Goal: Task Accomplishment & Management: Complete application form

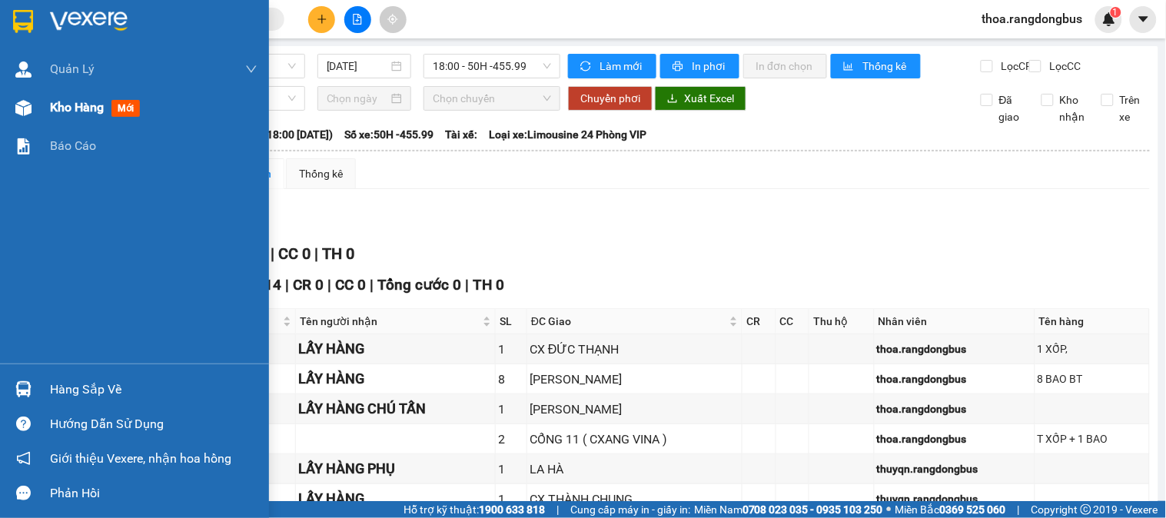
click at [68, 101] on span "Kho hàng" at bounding box center [77, 107] width 54 height 15
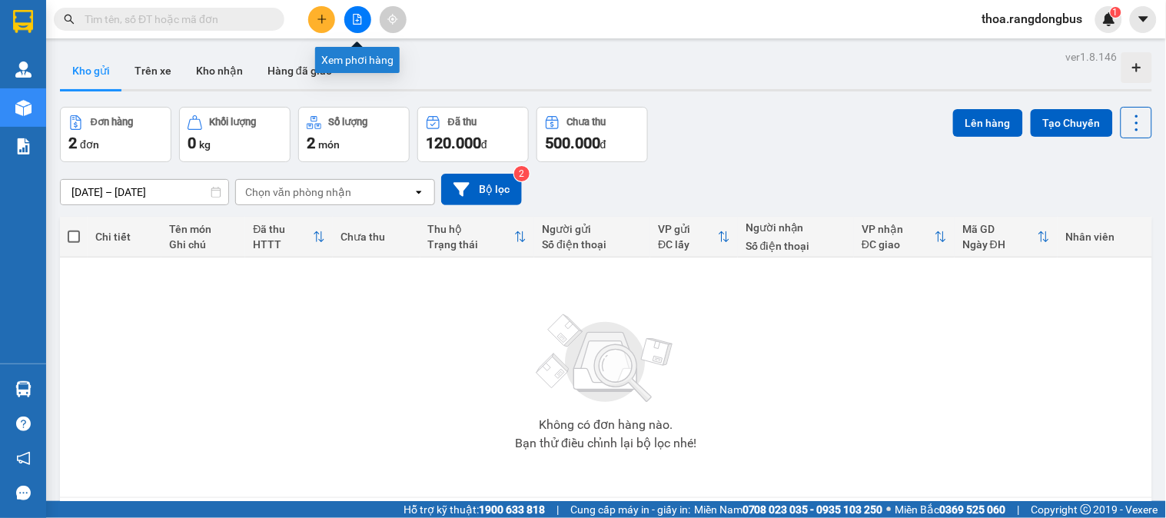
click at [357, 11] on button at bounding box center [357, 19] width 27 height 27
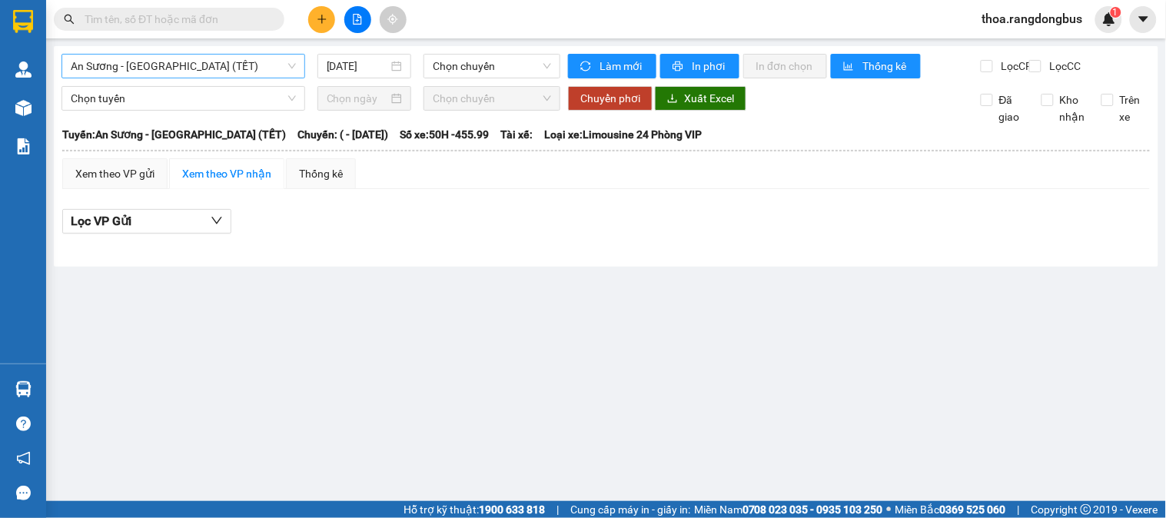
click at [171, 60] on span "An Sương - [GEOGRAPHIC_DATA] (TẾT)" at bounding box center [183, 66] width 225 height 23
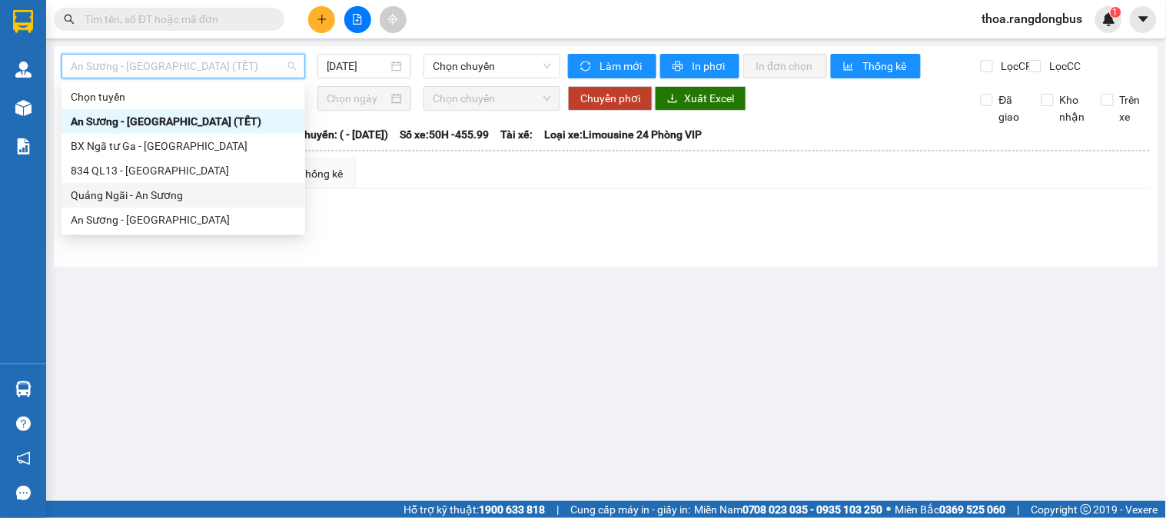
click at [150, 192] on div "Quảng Ngãi - An Sương" at bounding box center [183, 195] width 225 height 17
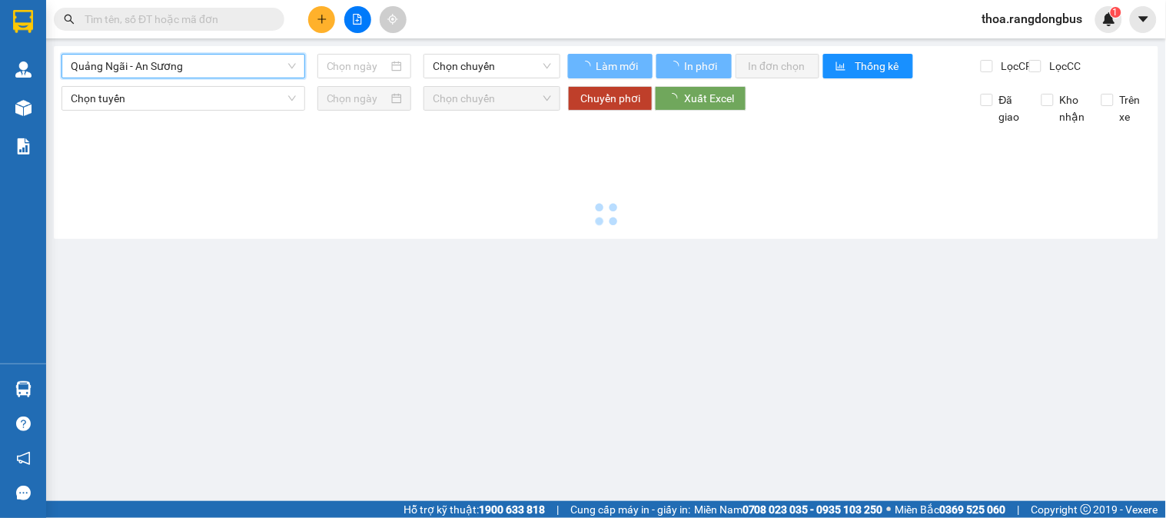
type input "[DATE]"
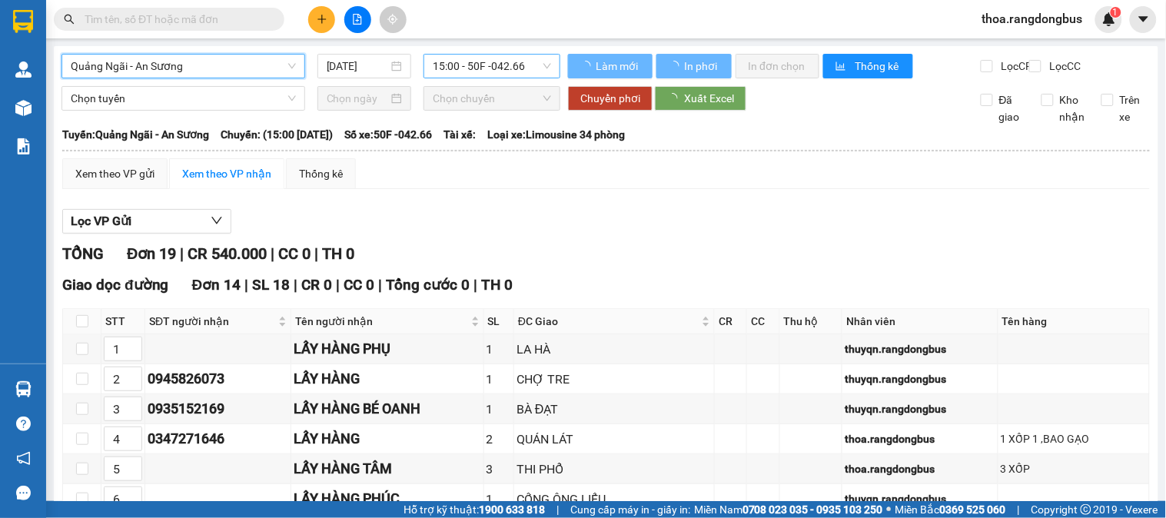
click at [471, 64] on span "15:00 - 50F -042.66" at bounding box center [492, 66] width 118 height 23
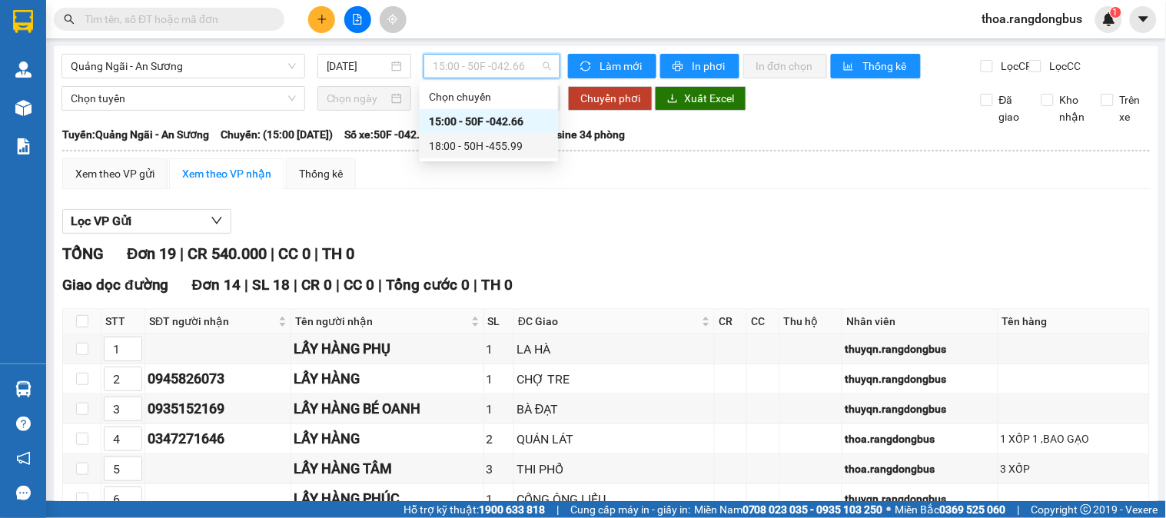
click at [498, 145] on div "18:00 - 50H -455.99" at bounding box center [489, 146] width 120 height 17
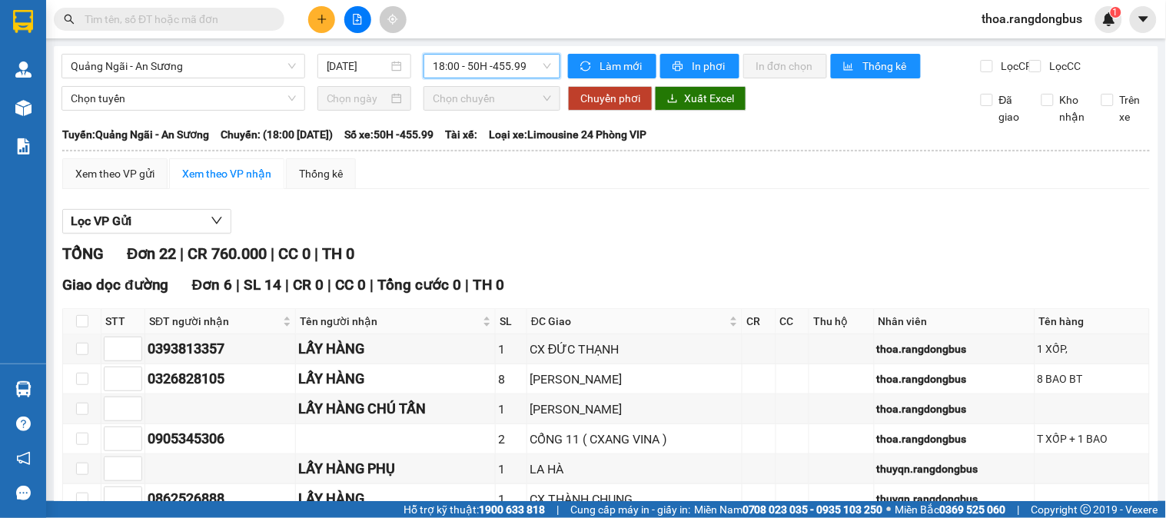
click at [473, 62] on span "18:00 - 50H -455.99" at bounding box center [492, 66] width 118 height 23
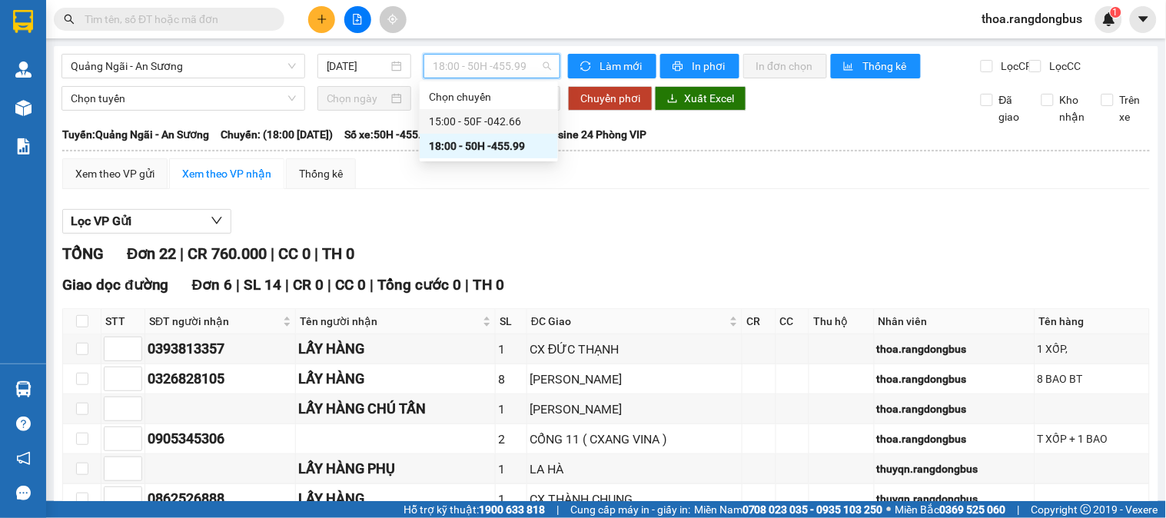
click at [463, 118] on div "15:00 - 50F -042.66" at bounding box center [489, 121] width 120 height 17
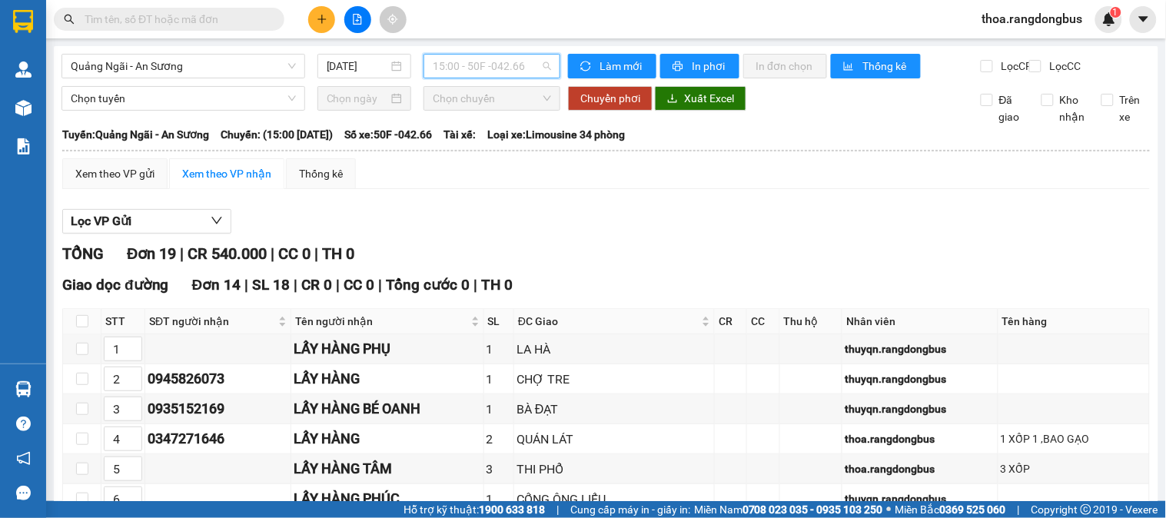
click at [453, 67] on span "15:00 - 50F -042.66" at bounding box center [492, 66] width 118 height 23
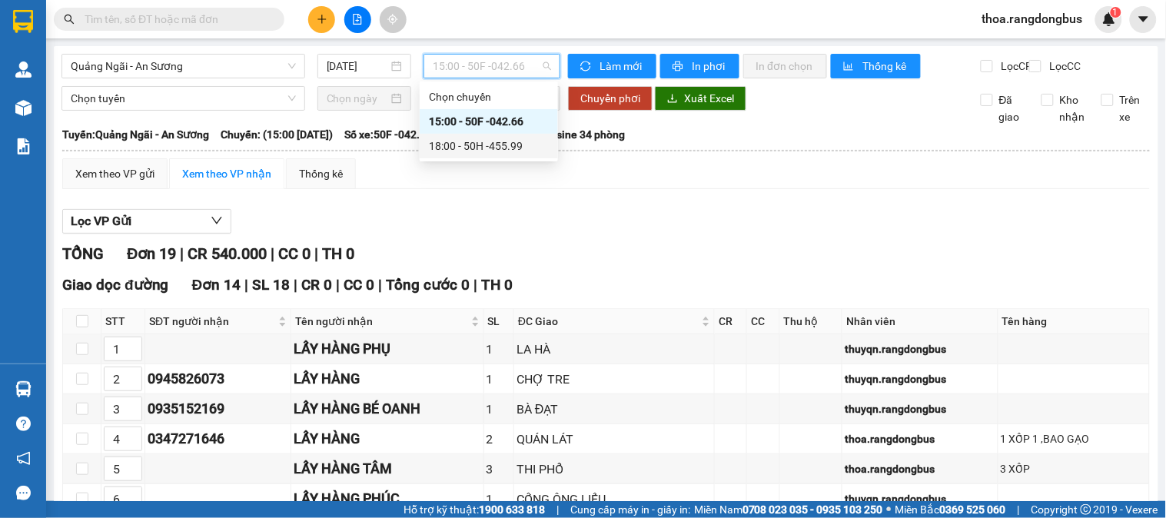
click at [448, 144] on div "18:00 - 50H -455.99" at bounding box center [489, 146] width 120 height 17
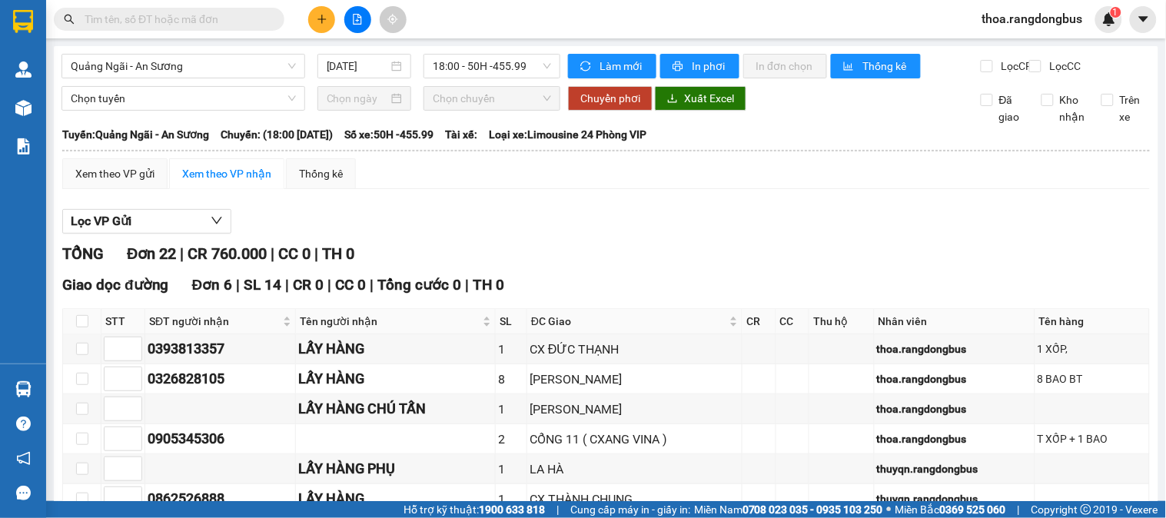
click at [224, 17] on input "text" at bounding box center [175, 19] width 181 height 17
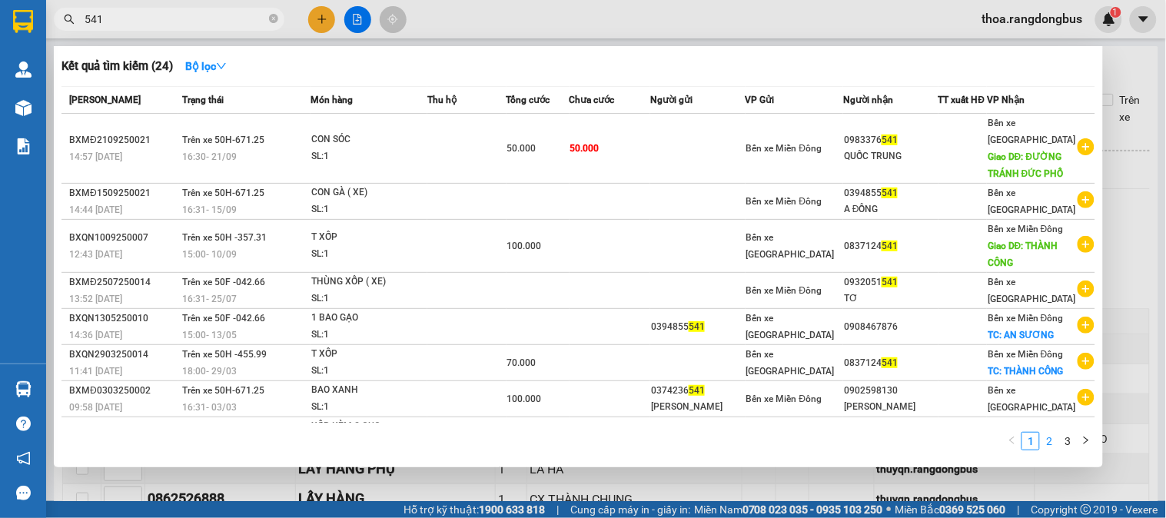
type input "541"
click at [1050, 440] on link "2" at bounding box center [1049, 441] width 17 height 17
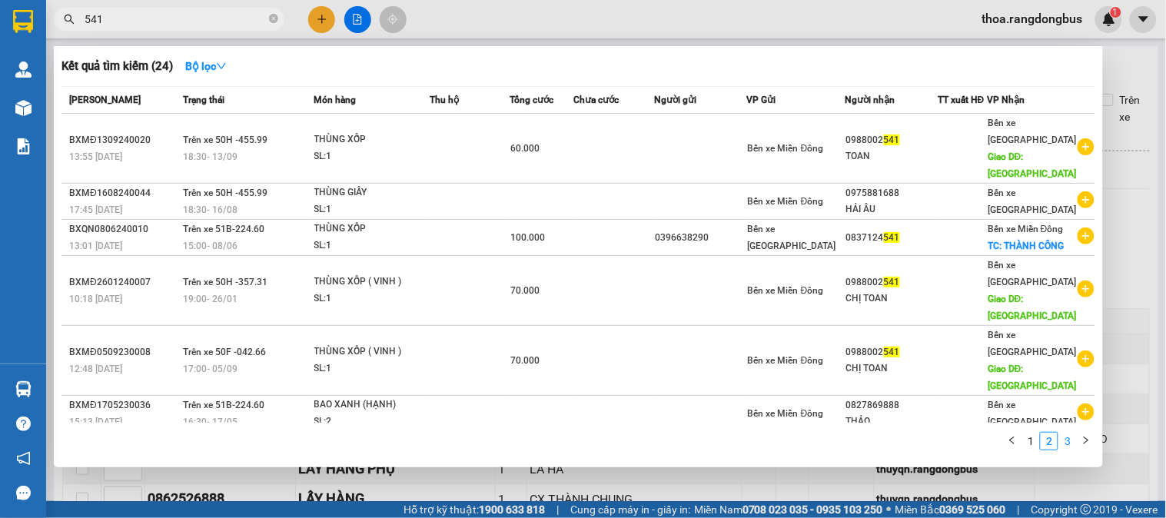
click at [1069, 443] on link "3" at bounding box center [1067, 441] width 17 height 17
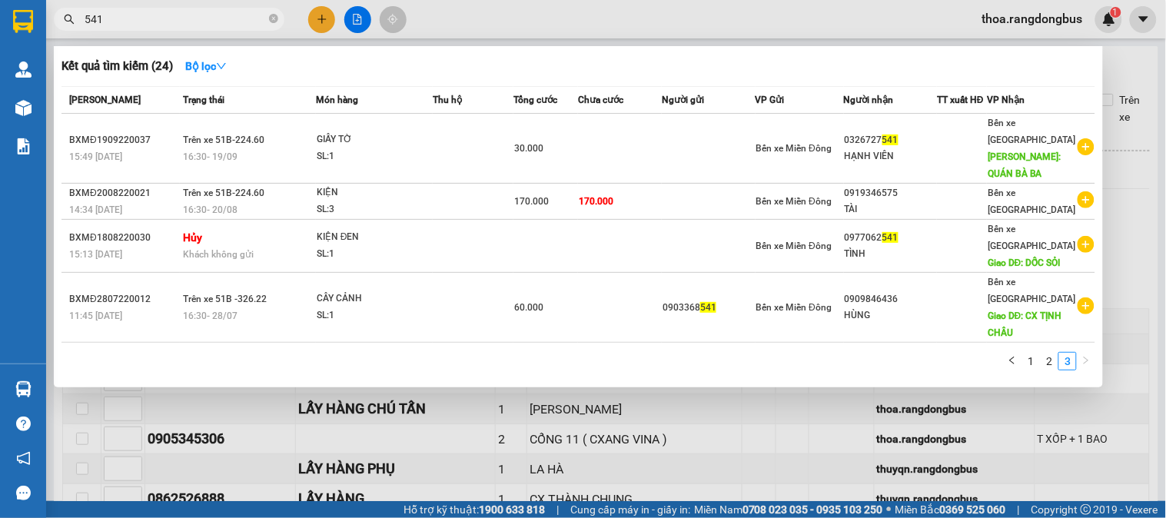
click at [540, 20] on div at bounding box center [583, 259] width 1166 height 518
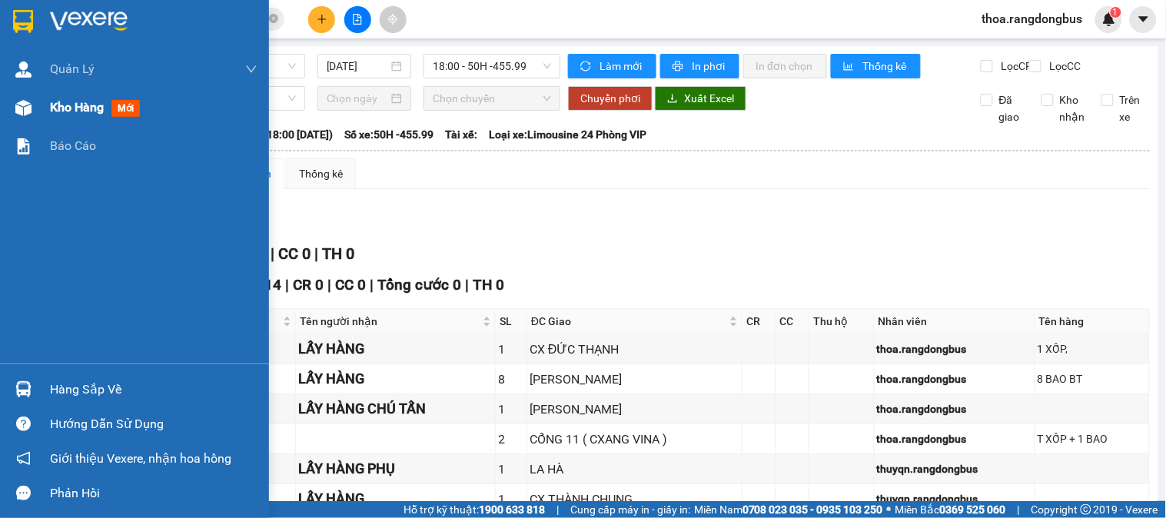
click at [98, 106] on span "Kho hàng" at bounding box center [77, 107] width 54 height 15
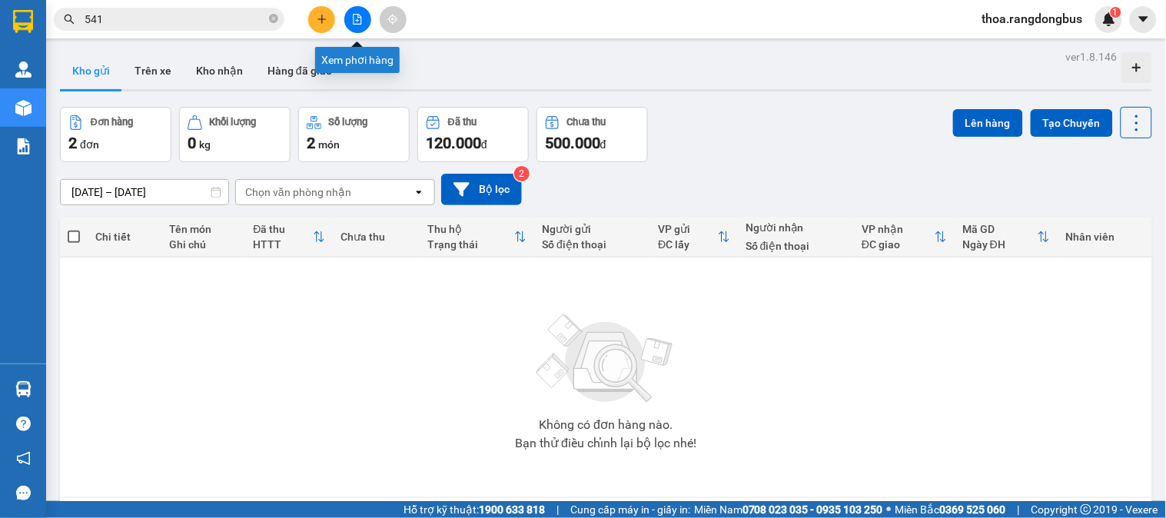
click at [347, 12] on button at bounding box center [357, 19] width 27 height 27
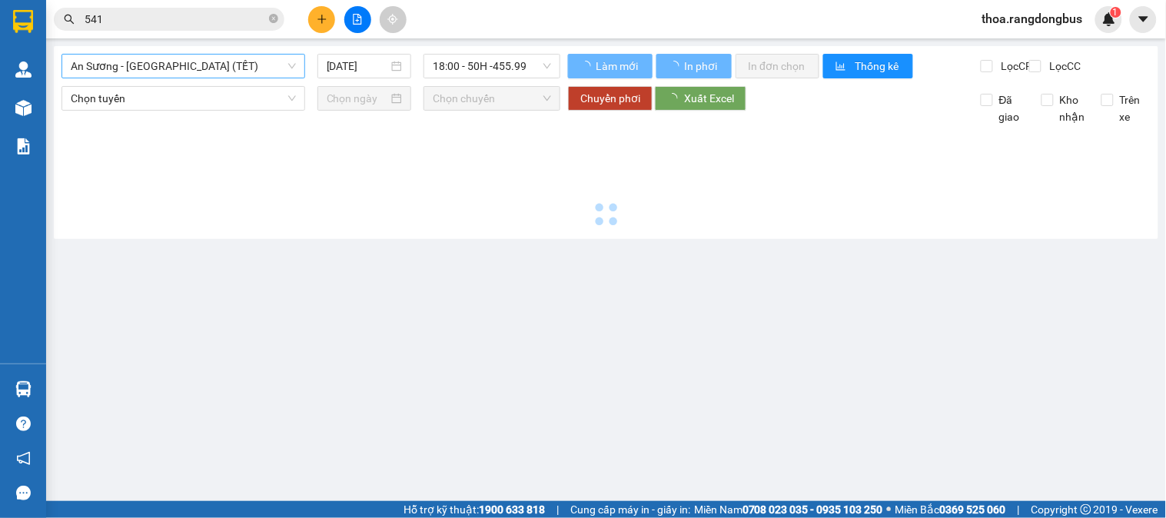
click at [164, 66] on span "An Sương - [GEOGRAPHIC_DATA] (TẾT)" at bounding box center [183, 66] width 225 height 23
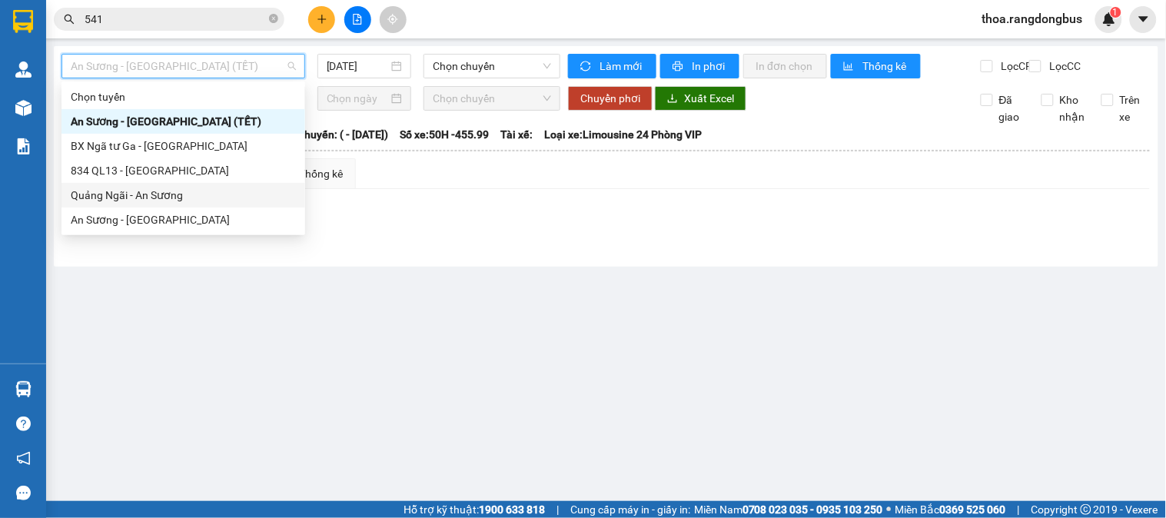
click at [128, 200] on div "Quảng Ngãi - An Sương" at bounding box center [183, 195] width 225 height 17
type input "[DATE]"
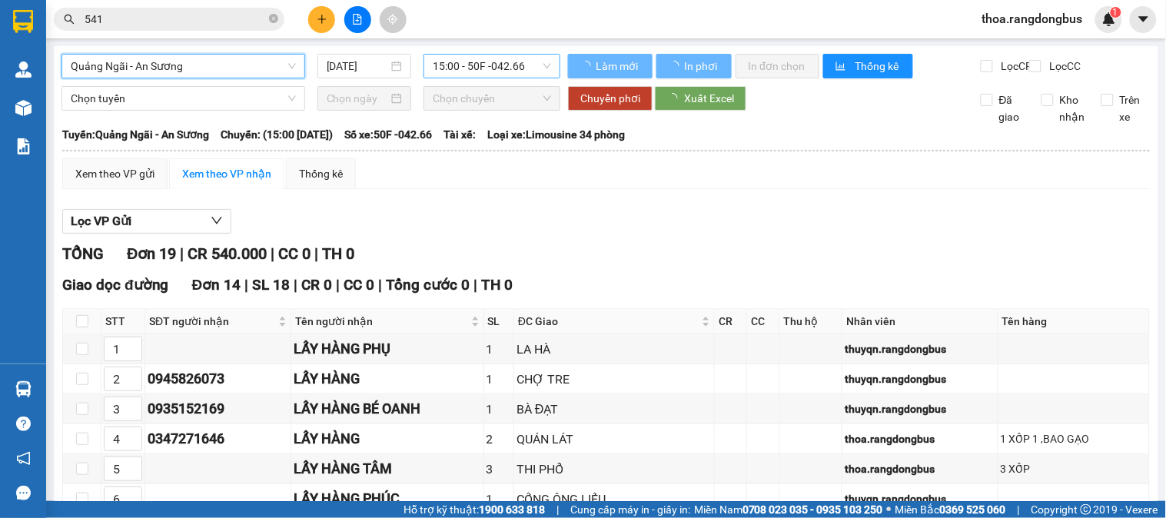
click at [465, 74] on span "15:00 - 50F -042.66" at bounding box center [492, 66] width 118 height 23
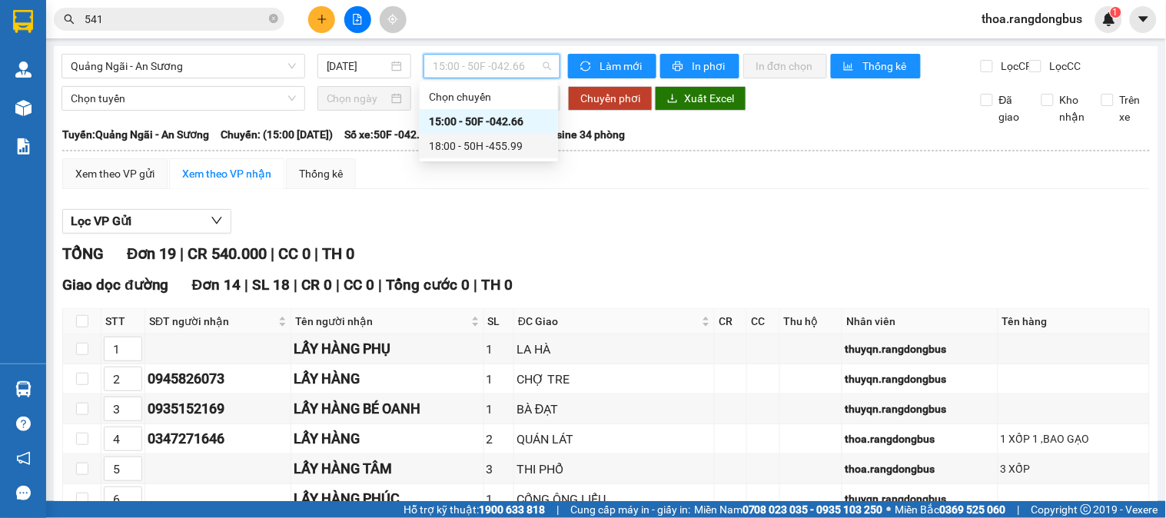
click at [469, 146] on div "18:00 - 50H -455.99" at bounding box center [489, 146] width 120 height 17
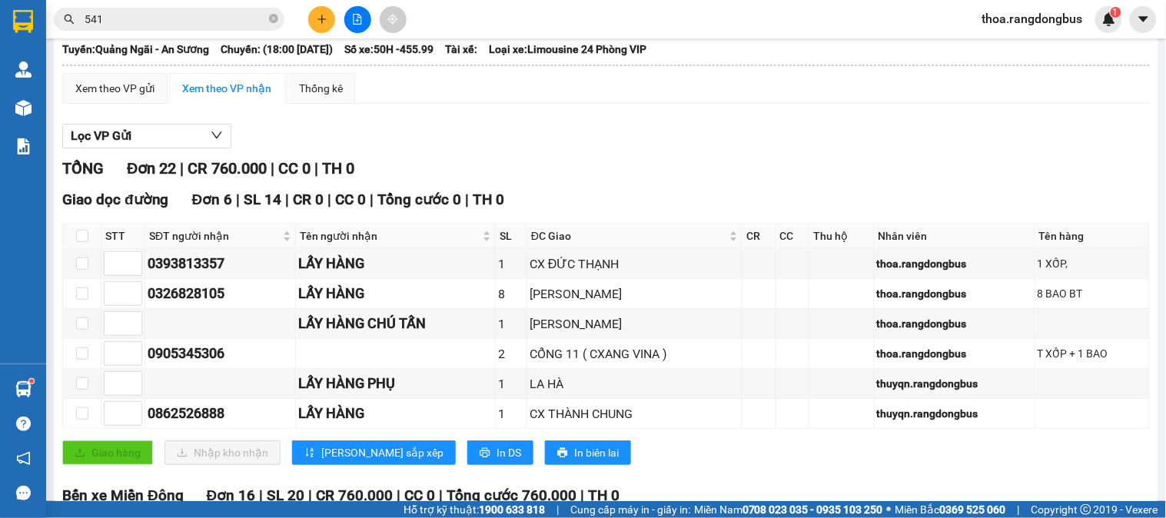
scroll to position [171, 0]
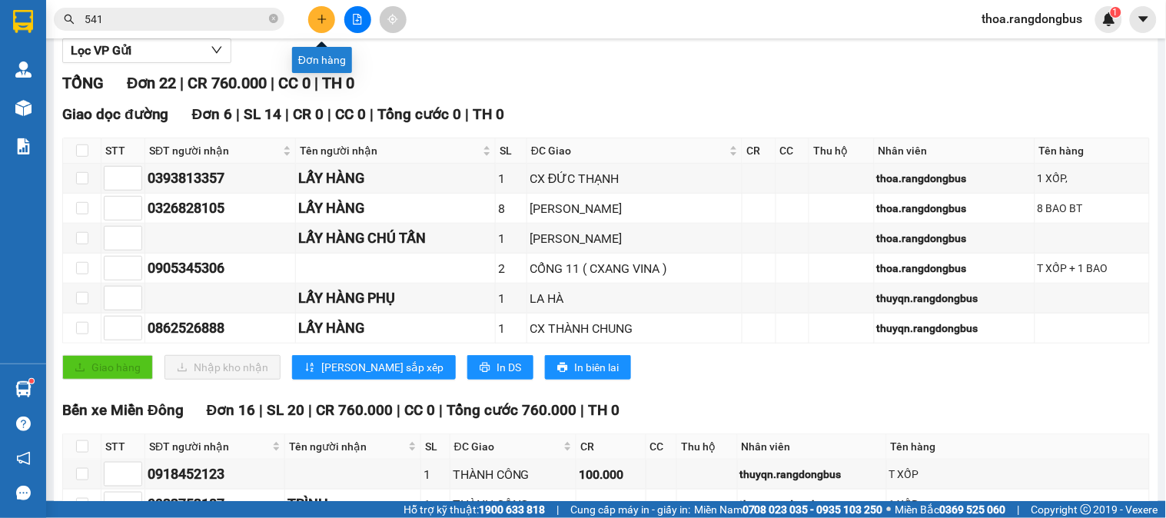
click at [325, 14] on icon "plus" at bounding box center [322, 19] width 11 height 11
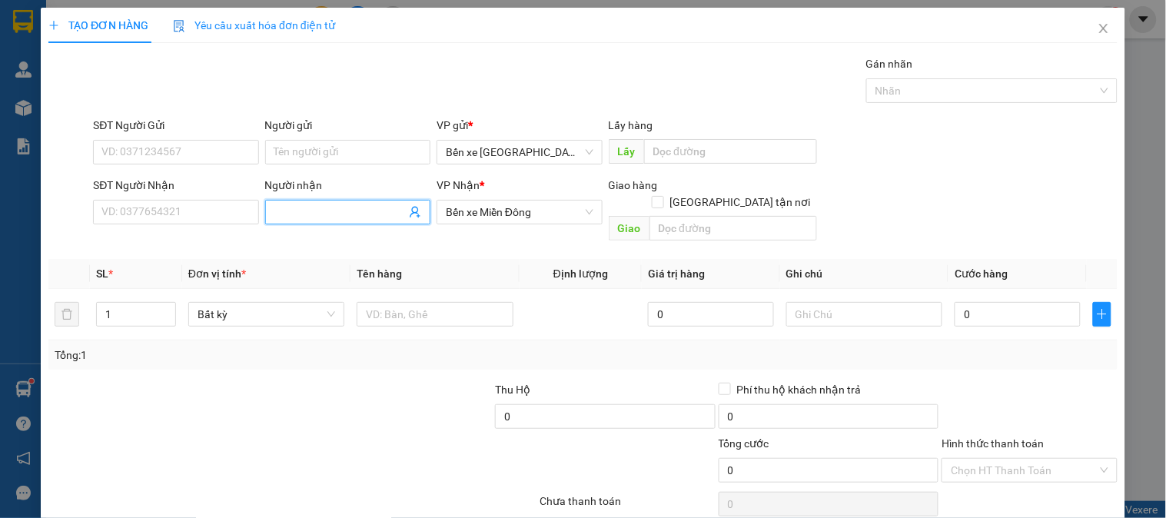
click at [293, 218] on input "Người nhận" at bounding box center [339, 212] width 131 height 17
click at [303, 216] on input "Người nhận" at bounding box center [339, 212] width 131 height 17
type input "THANH"
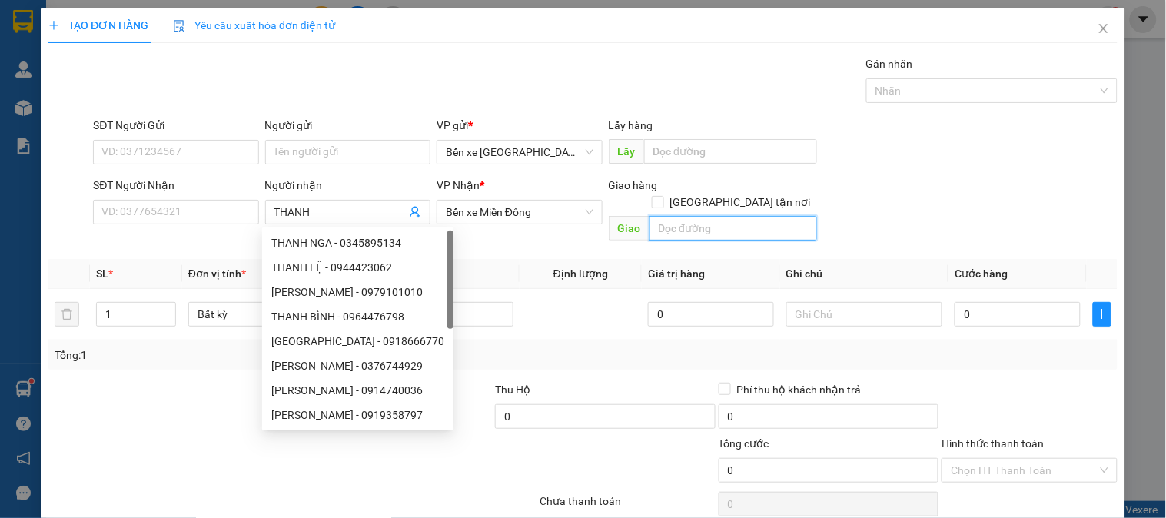
drag, startPoint x: 697, startPoint y: 211, endPoint x: 779, endPoint y: 234, distance: 85.4
click at [697, 216] on input "text" at bounding box center [734, 228] width 168 height 25
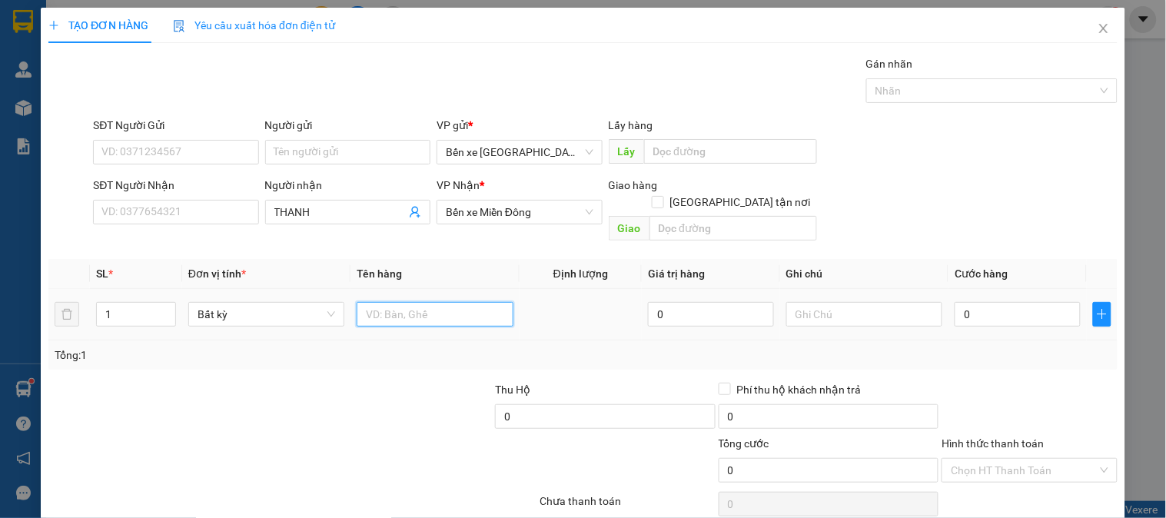
click at [406, 302] on input "text" at bounding box center [435, 314] width 156 height 25
type input "1 HỘP"
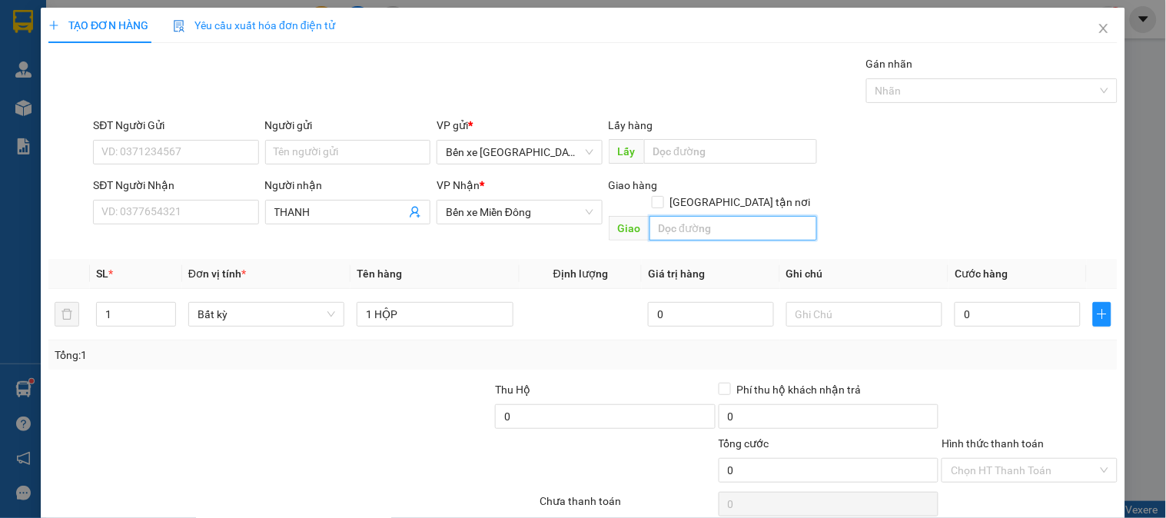
click at [700, 216] on input "text" at bounding box center [734, 228] width 168 height 25
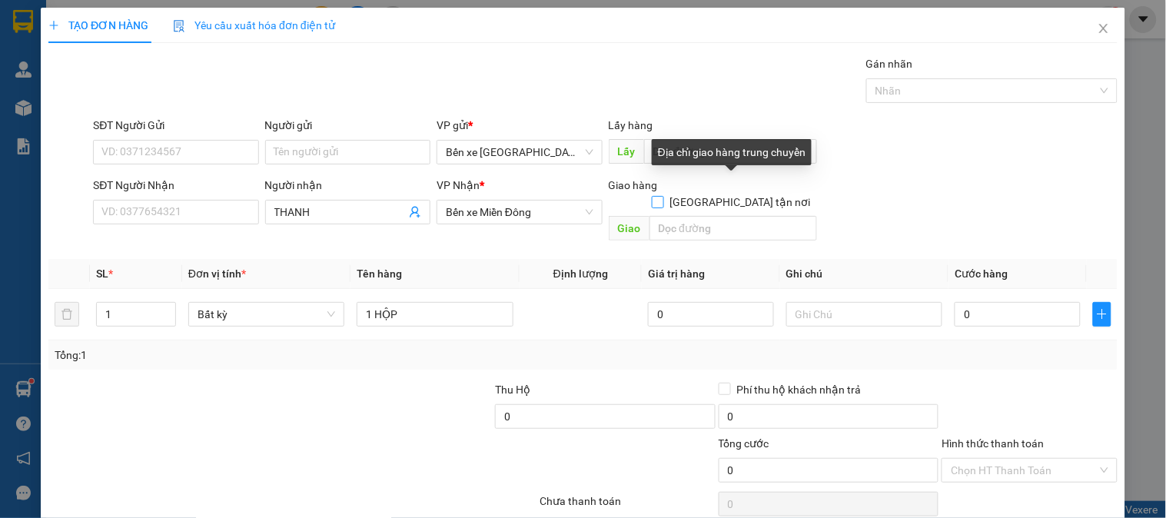
click at [663, 196] on input "[GEOGRAPHIC_DATA] tận nơi" at bounding box center [657, 201] width 11 height 11
checkbox input "true"
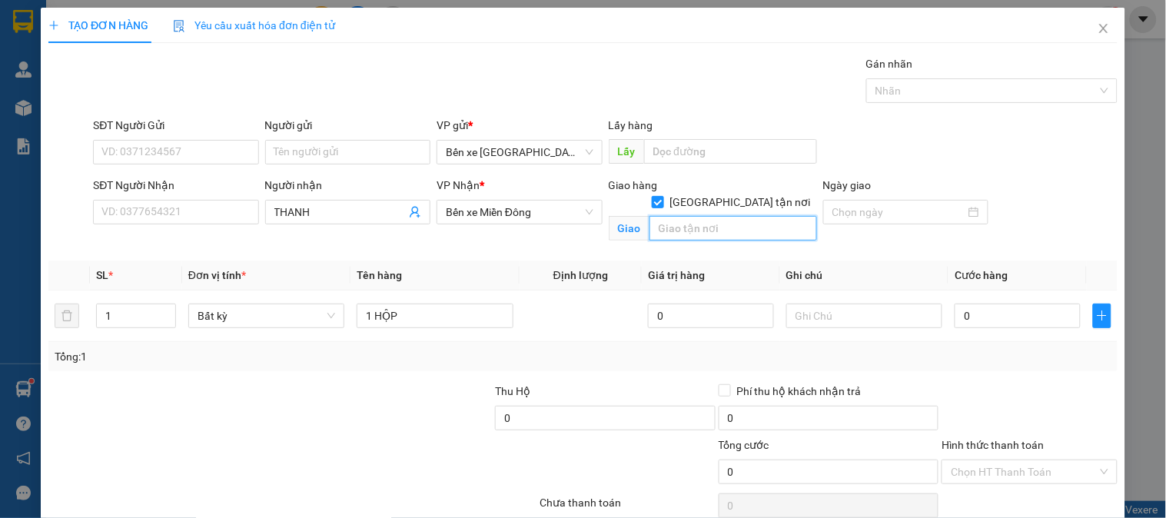
click at [716, 216] on input "text" at bounding box center [734, 228] width 168 height 25
type input "THÀNH CÔNG"
click at [955, 307] on input "0" at bounding box center [1018, 316] width 126 height 25
type input "5"
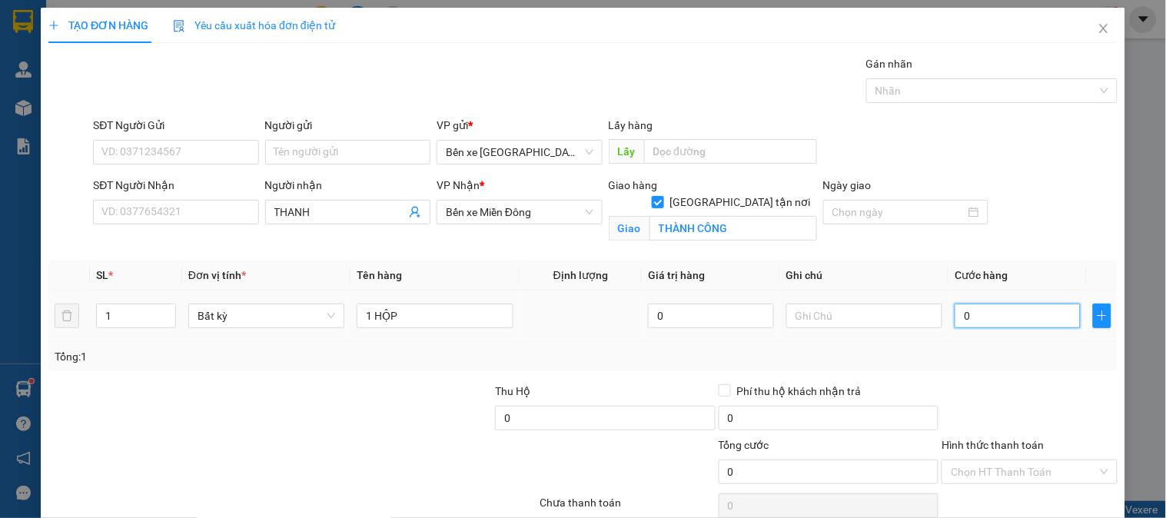
type input "5"
type input "50"
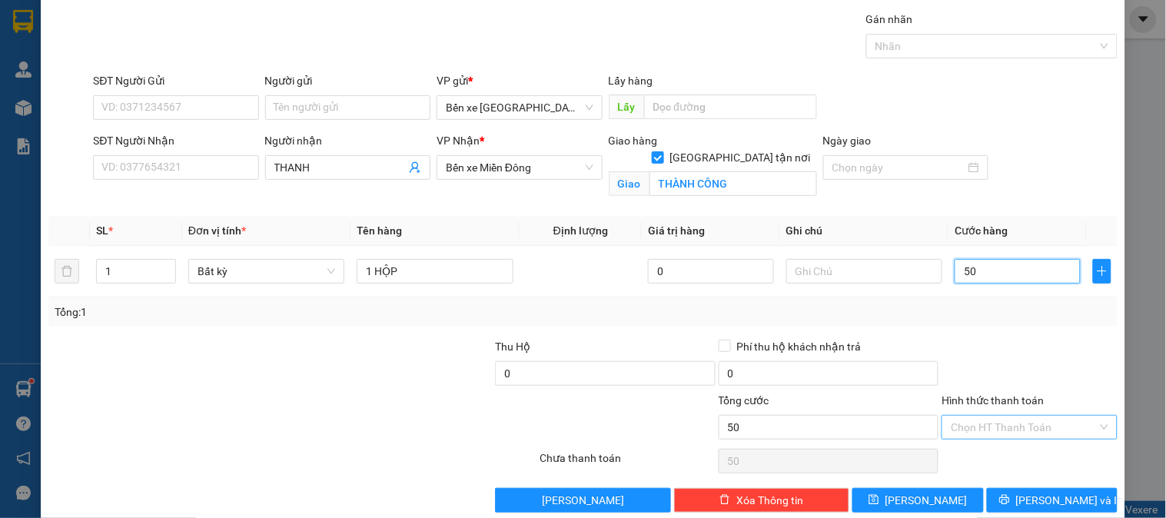
scroll to position [69, 0]
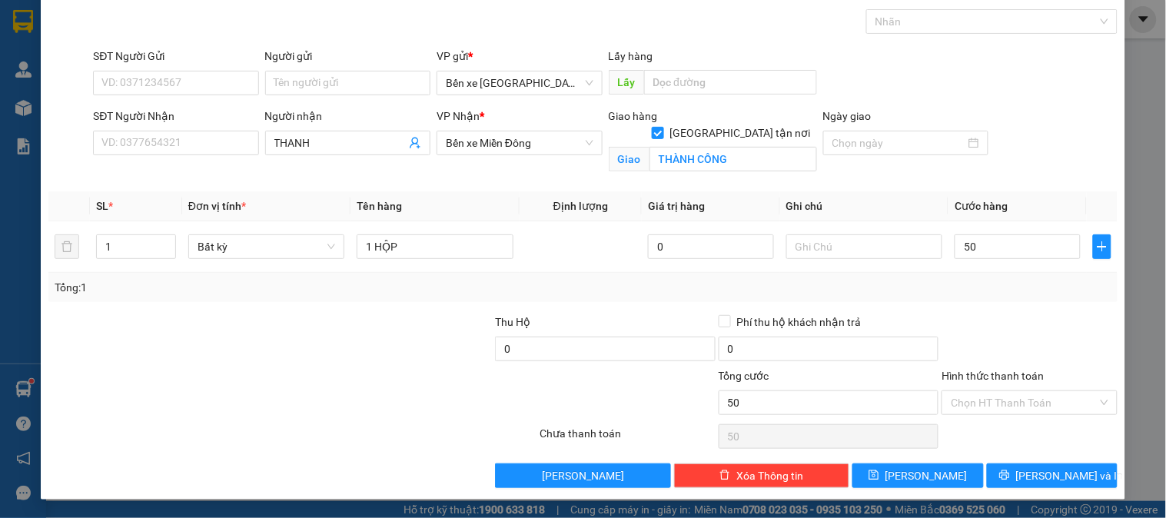
type input "50.000"
click at [1028, 370] on label "Hình thức thanh toán" at bounding box center [993, 376] width 102 height 12
click at [1028, 391] on input "Hình thức thanh toán" at bounding box center [1024, 402] width 146 height 23
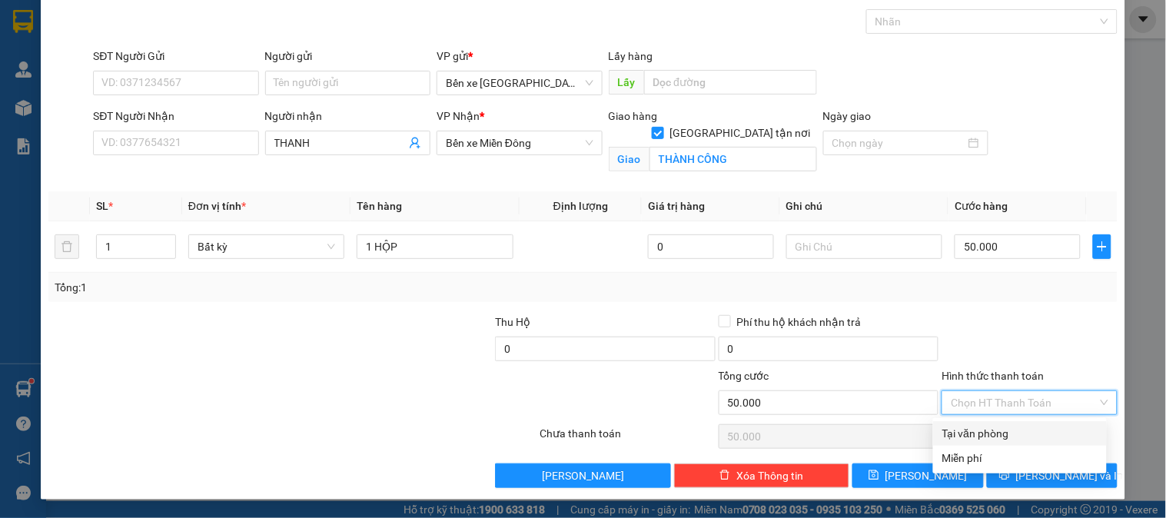
click at [972, 436] on div "Tại văn phòng" at bounding box center [1019, 433] width 155 height 17
type input "0"
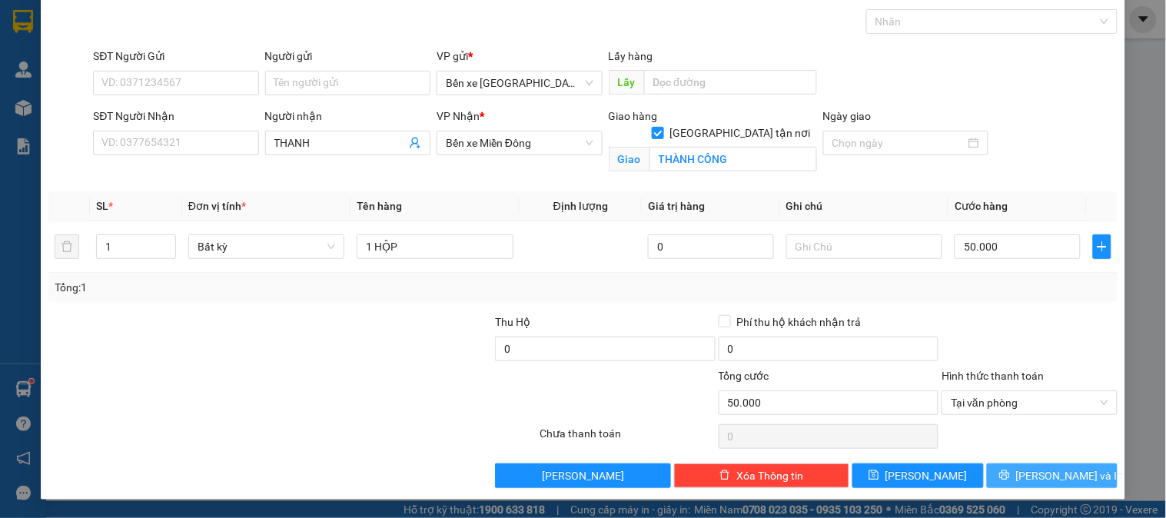
click at [1045, 477] on span "[PERSON_NAME] và In" at bounding box center [1070, 475] width 108 height 17
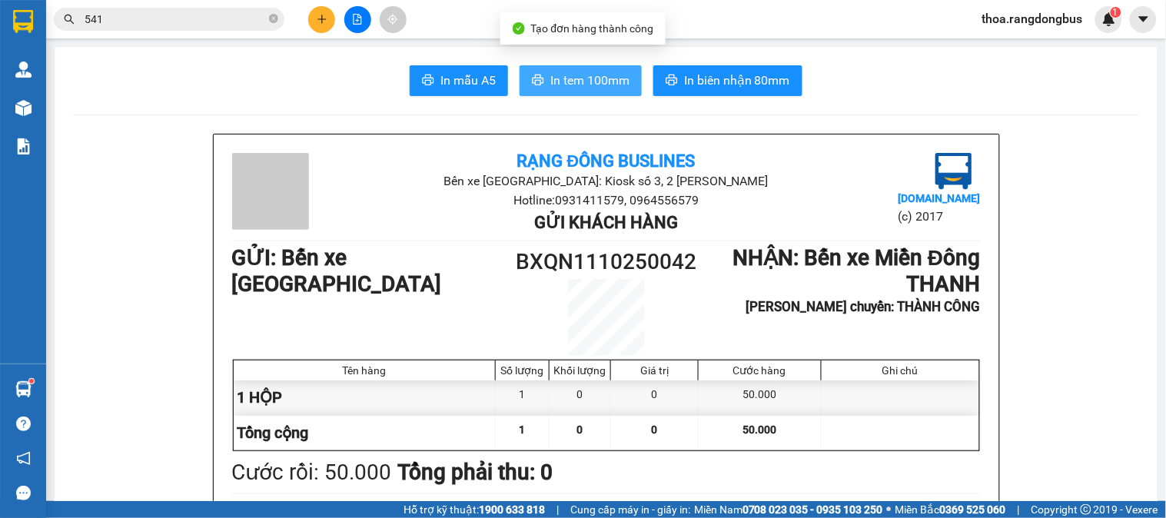
click at [571, 90] on button "In tem 100mm" at bounding box center [581, 80] width 122 height 31
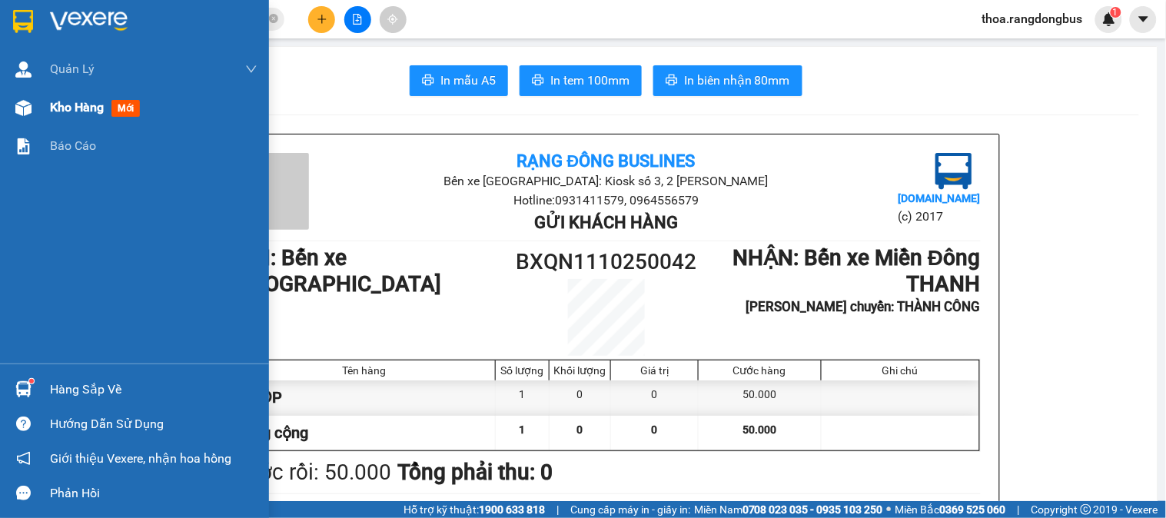
click at [104, 111] on span "Kho hàng" at bounding box center [77, 107] width 54 height 15
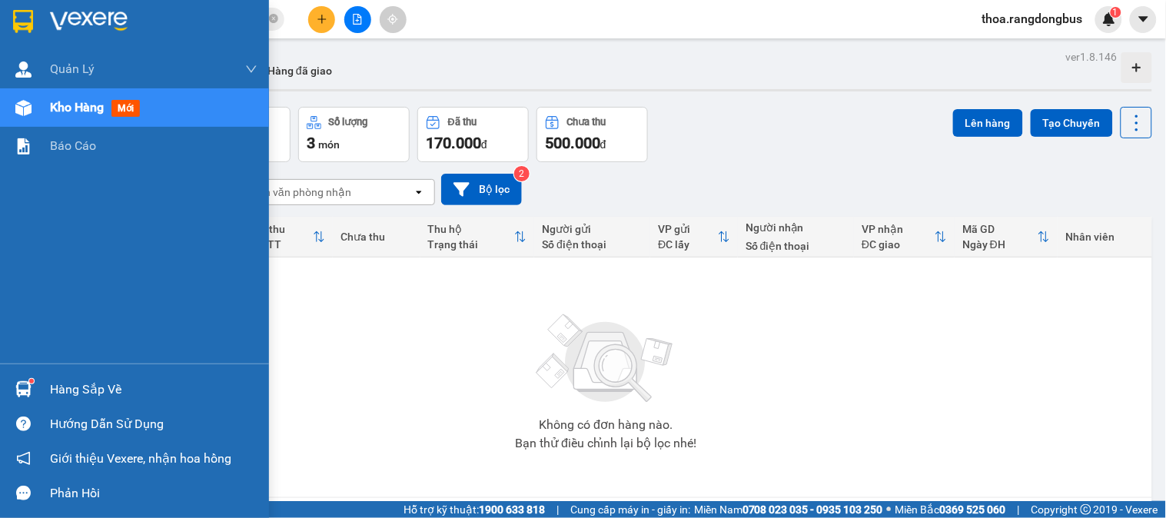
click at [59, 108] on span "Kho hàng" at bounding box center [77, 107] width 54 height 15
click at [142, 100] on div "Kho hàng mới" at bounding box center [98, 107] width 96 height 19
click at [142, 100] on div "ver 1.8.146 Kho gửi Trên xe Kho nhận Hàng đã giao Đơn hàng 3 đơn Khối lượng 0 k…" at bounding box center [606, 305] width 1105 height 518
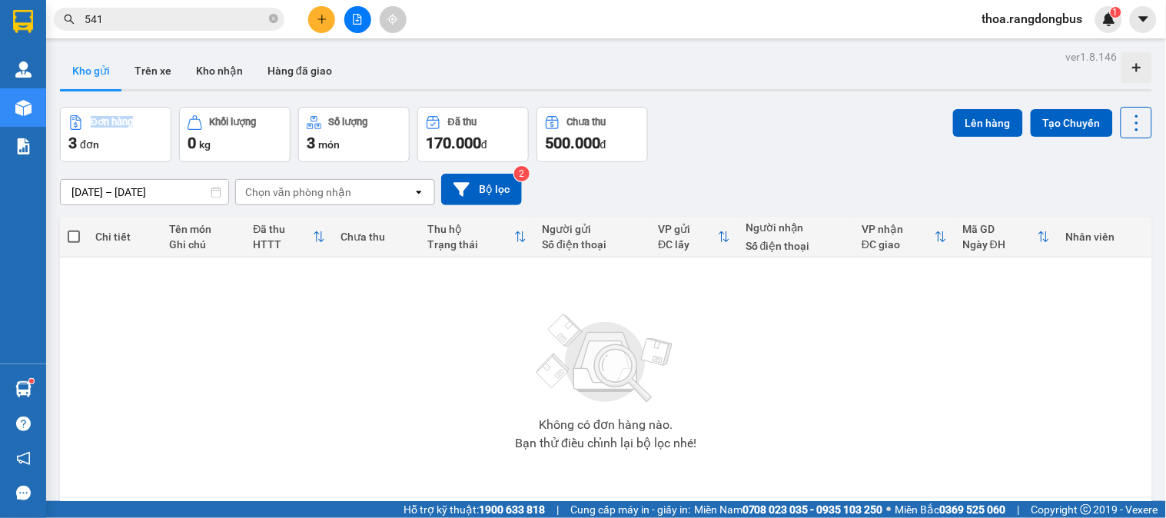
click at [140, 101] on div "ver 1.8.146 Kho gửi Trên xe Kho nhận Hàng đã giao Đơn hàng 3 đơn Khối lượng 0 k…" at bounding box center [606, 305] width 1105 height 518
click at [310, 335] on div "Không có đơn hàng nào. Bạn thử điều chỉnh lại bộ lọc nhé!" at bounding box center [606, 377] width 1077 height 231
click at [244, 303] on div "Không có đơn hàng nào. Bạn thử điều chỉnh lại bộ lọc nhé!" at bounding box center [606, 377] width 1077 height 231
click at [319, 12] on button at bounding box center [321, 19] width 27 height 27
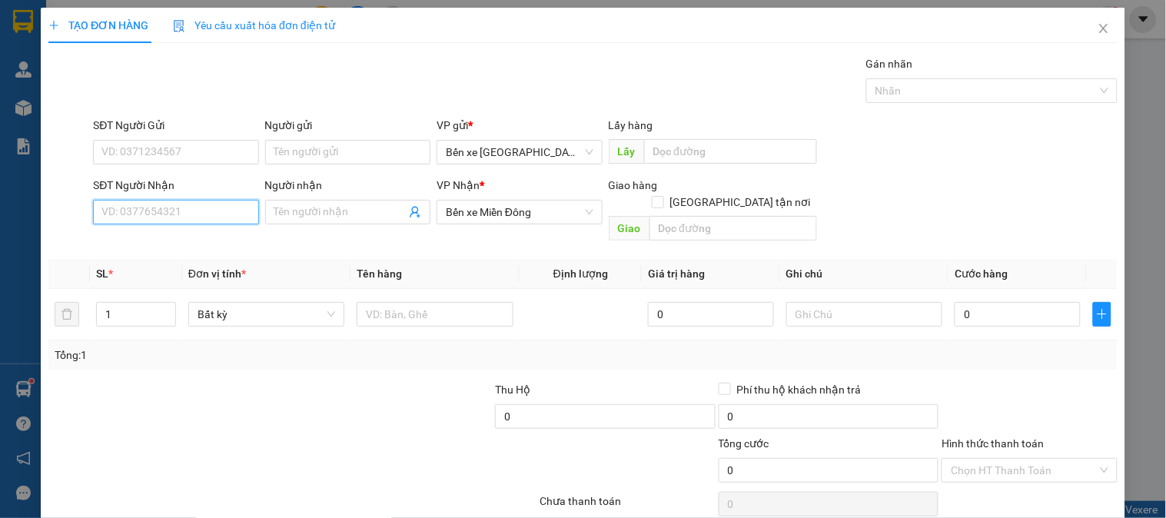
click at [163, 218] on input "SĐT Người Nhận" at bounding box center [175, 212] width 165 height 25
click at [719, 216] on input "text" at bounding box center [734, 228] width 168 height 25
click at [663, 196] on input "[GEOGRAPHIC_DATA] tận nơi" at bounding box center [657, 201] width 11 height 11
checkbox input "true"
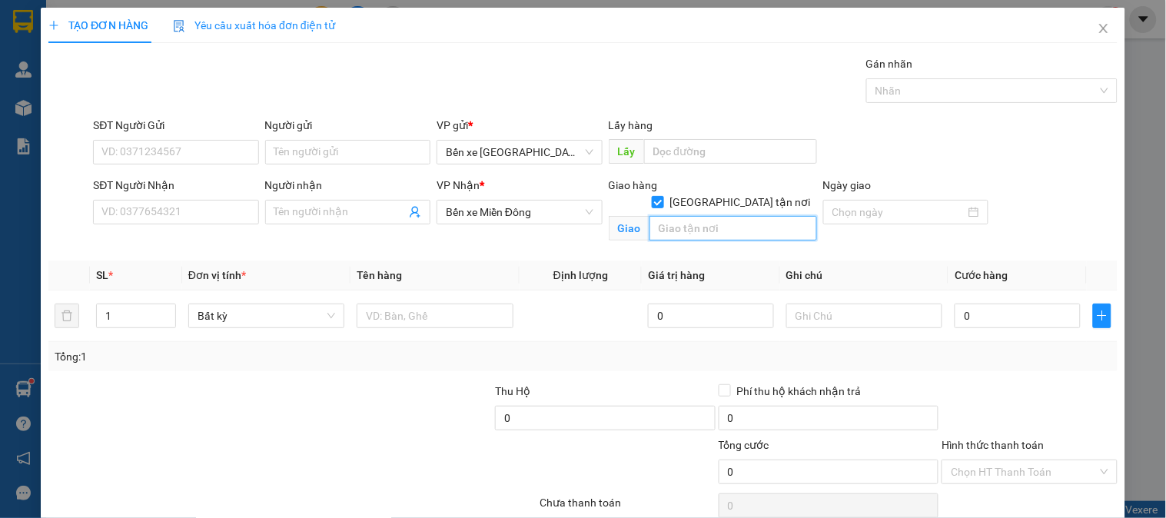
click at [716, 217] on input "text" at bounding box center [734, 228] width 168 height 25
click at [219, 213] on input "SĐT Người Nhận" at bounding box center [175, 212] width 165 height 25
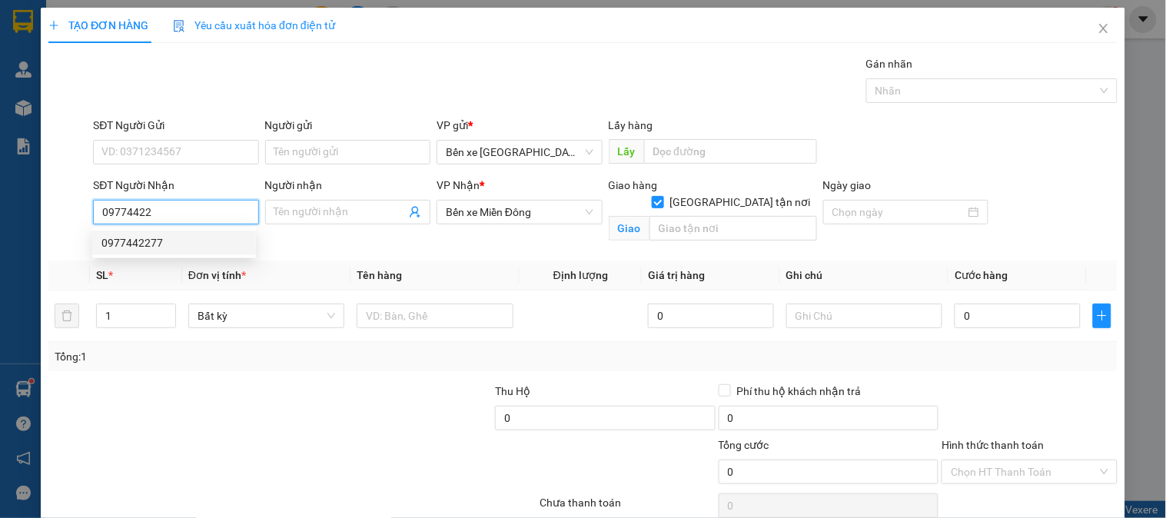
click at [115, 237] on div "0977442277" at bounding box center [173, 242] width 145 height 17
type input "0977442277"
type input "THÀNH CÔNG"
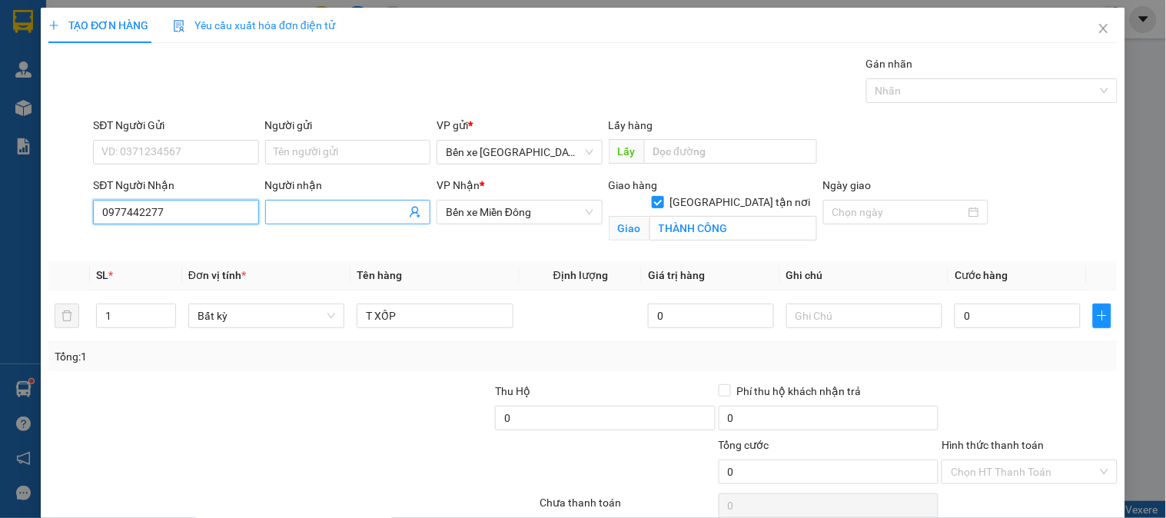
type input "0977442277"
click at [336, 211] on input "Người nhận" at bounding box center [339, 212] width 131 height 17
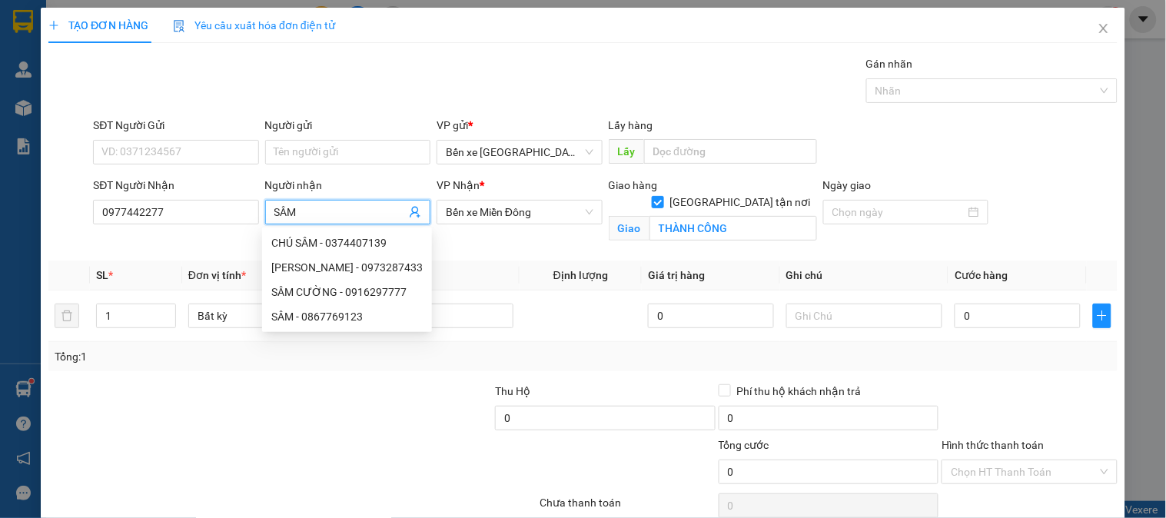
type input "SÂM"
click at [175, 406] on div at bounding box center [159, 410] width 224 height 54
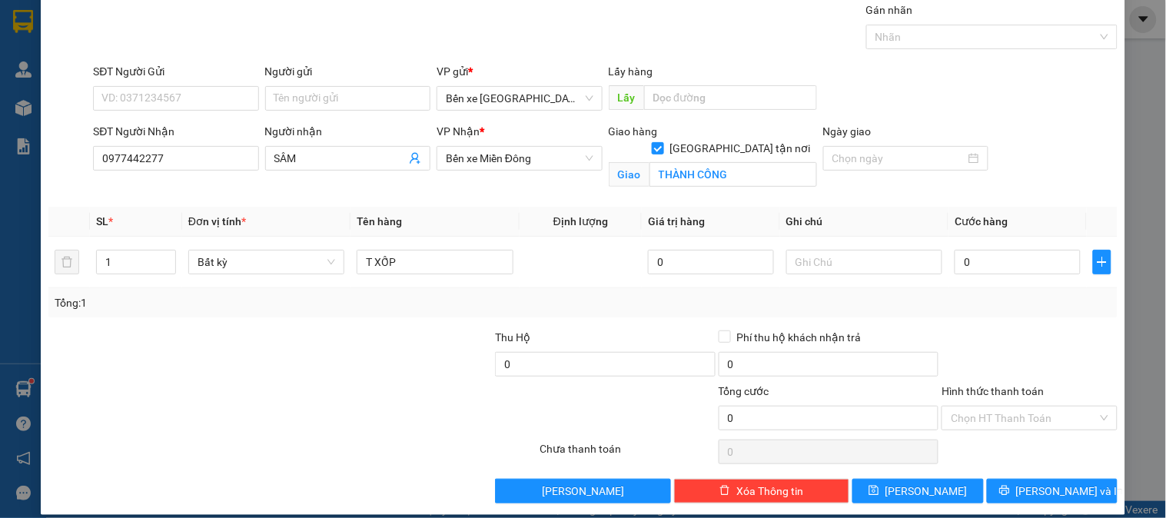
scroll to position [69, 0]
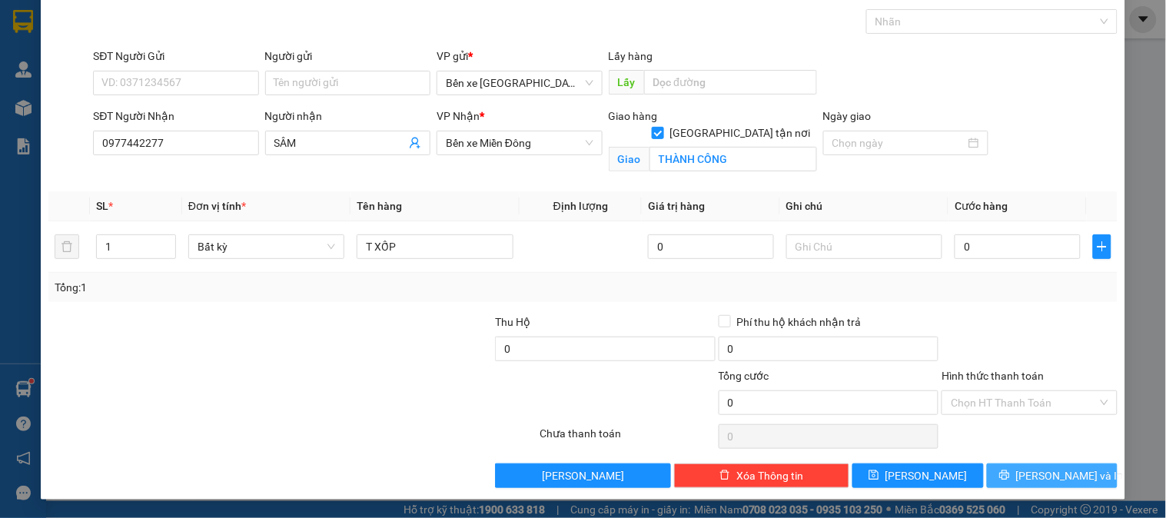
click at [1026, 470] on button "[PERSON_NAME] và In" at bounding box center [1052, 475] width 131 height 25
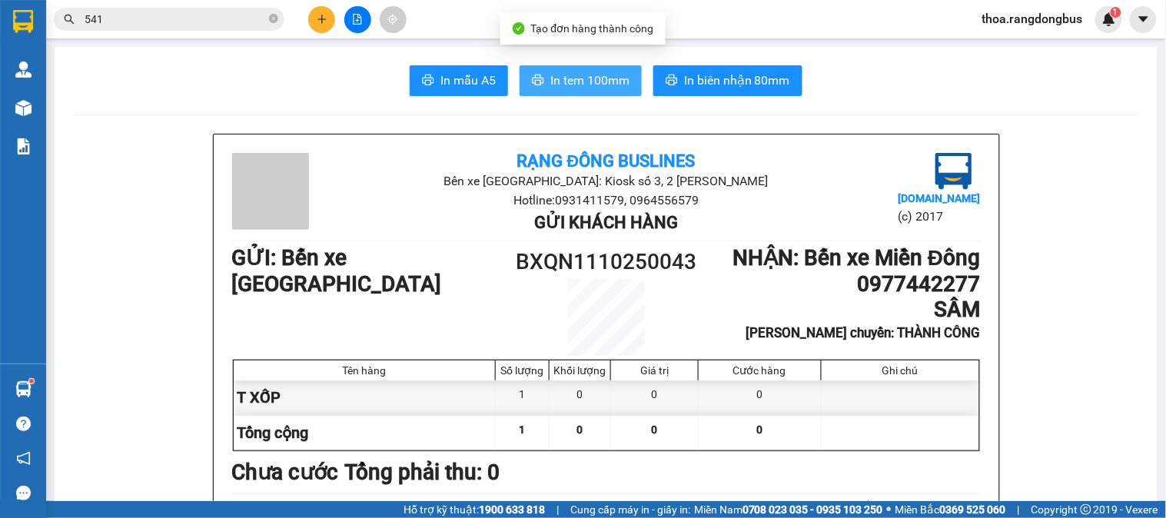
click at [576, 73] on span "In tem 100mm" at bounding box center [589, 80] width 79 height 19
click at [605, 71] on span "In tem 100mm" at bounding box center [589, 80] width 79 height 19
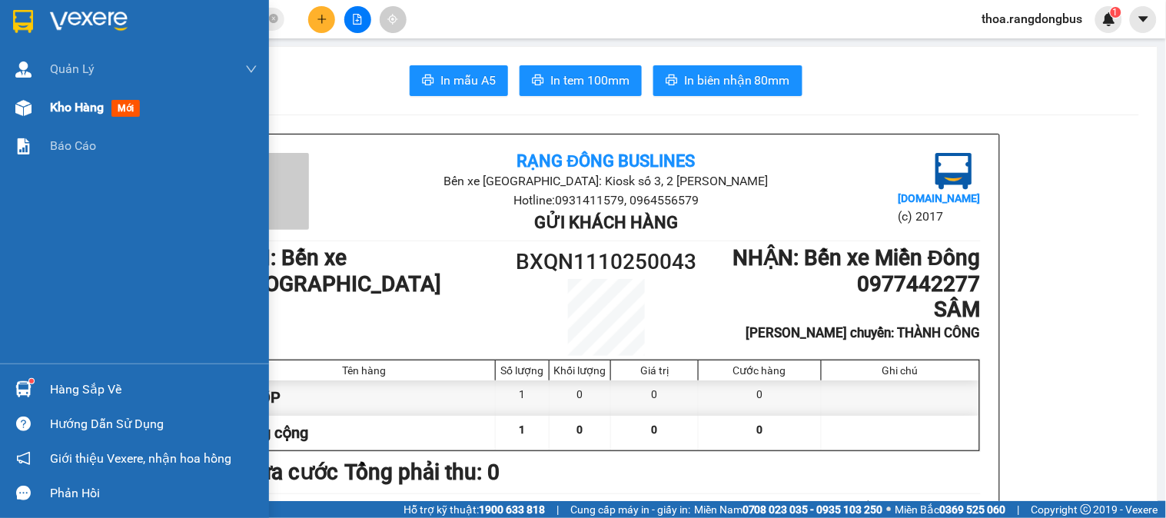
click at [56, 103] on span "Kho hàng" at bounding box center [77, 107] width 54 height 15
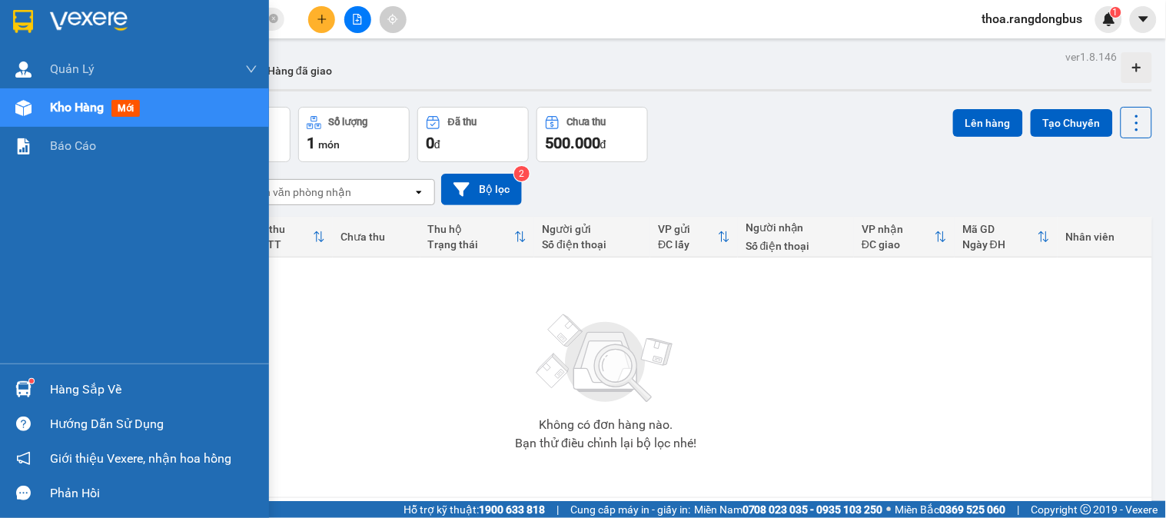
click at [52, 105] on span "Kho hàng" at bounding box center [77, 107] width 54 height 15
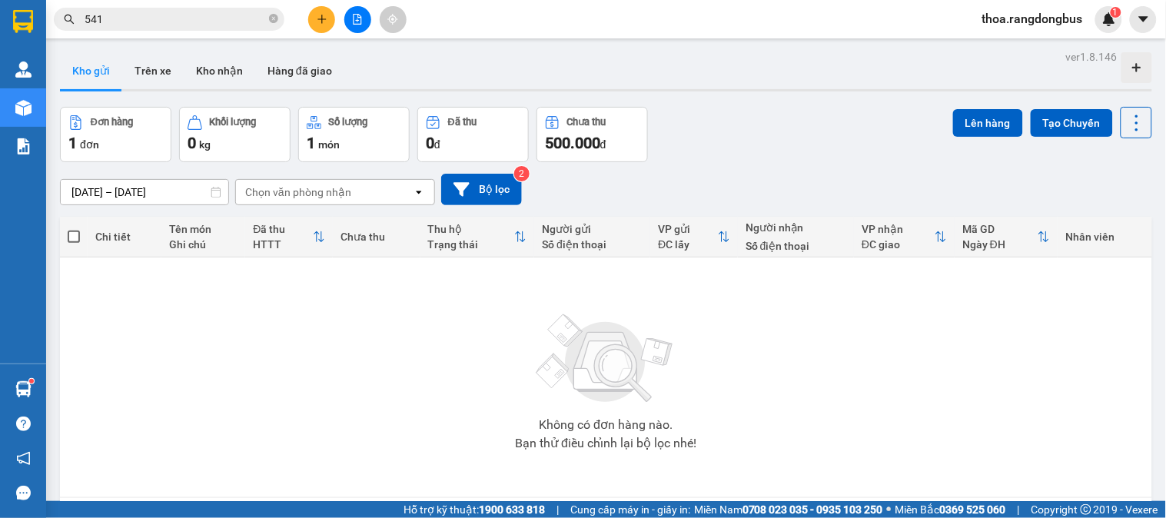
click at [909, 335] on div "Không có đơn hàng nào. Bạn thử điều chỉnh lại bộ lọc nhé!" at bounding box center [606, 377] width 1077 height 231
